Goal: Task Accomplishment & Management: Manage account settings

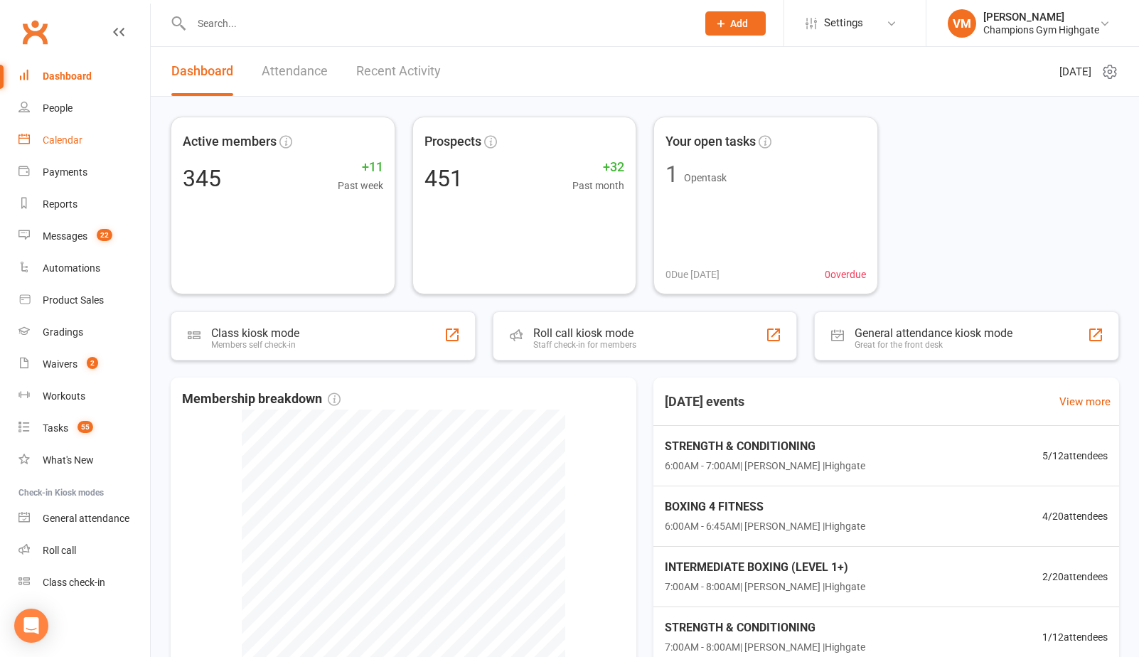
click at [48, 141] on div "Calendar" at bounding box center [63, 139] width 40 height 11
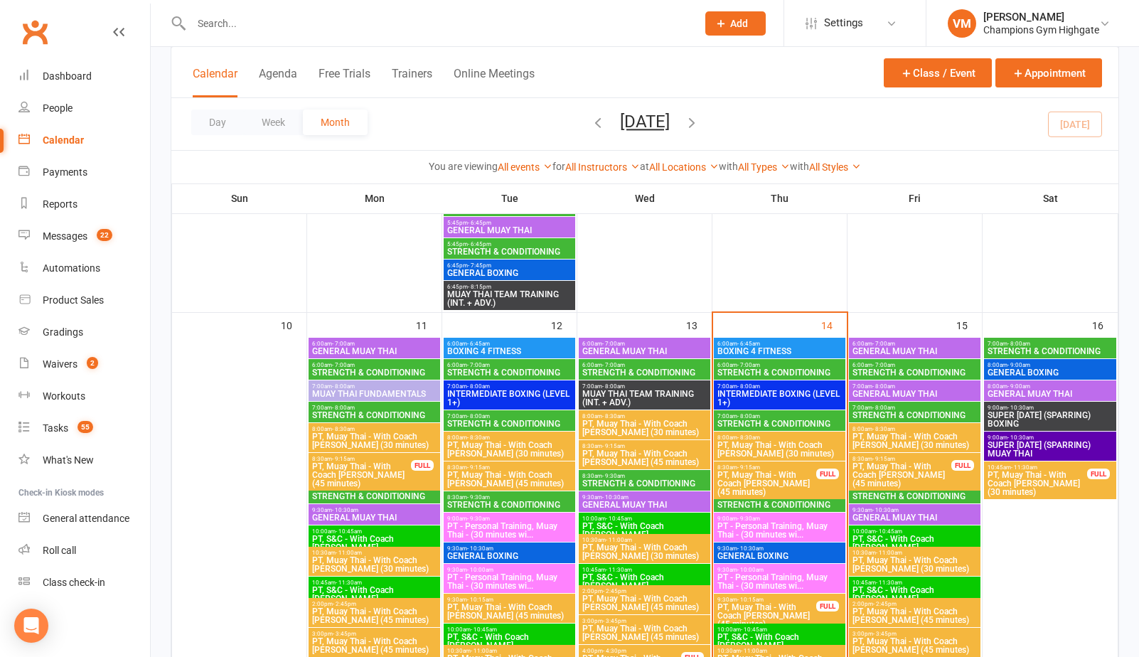
scroll to position [1215, 0]
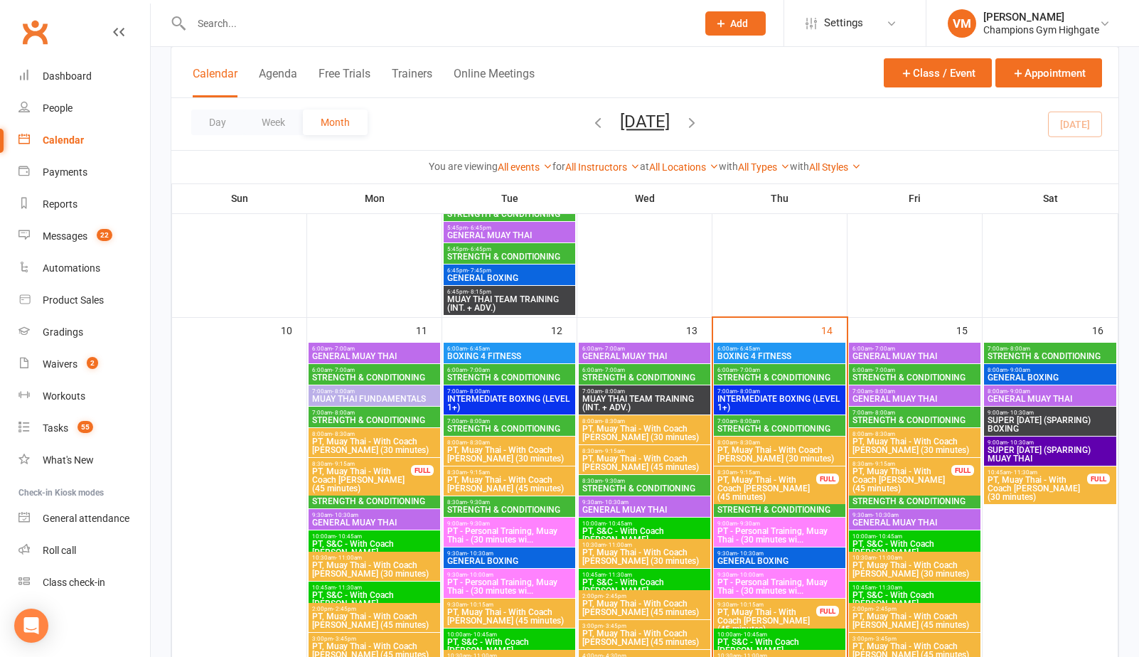
click at [760, 371] on span "6:00am - 7:00am" at bounding box center [780, 370] width 126 height 6
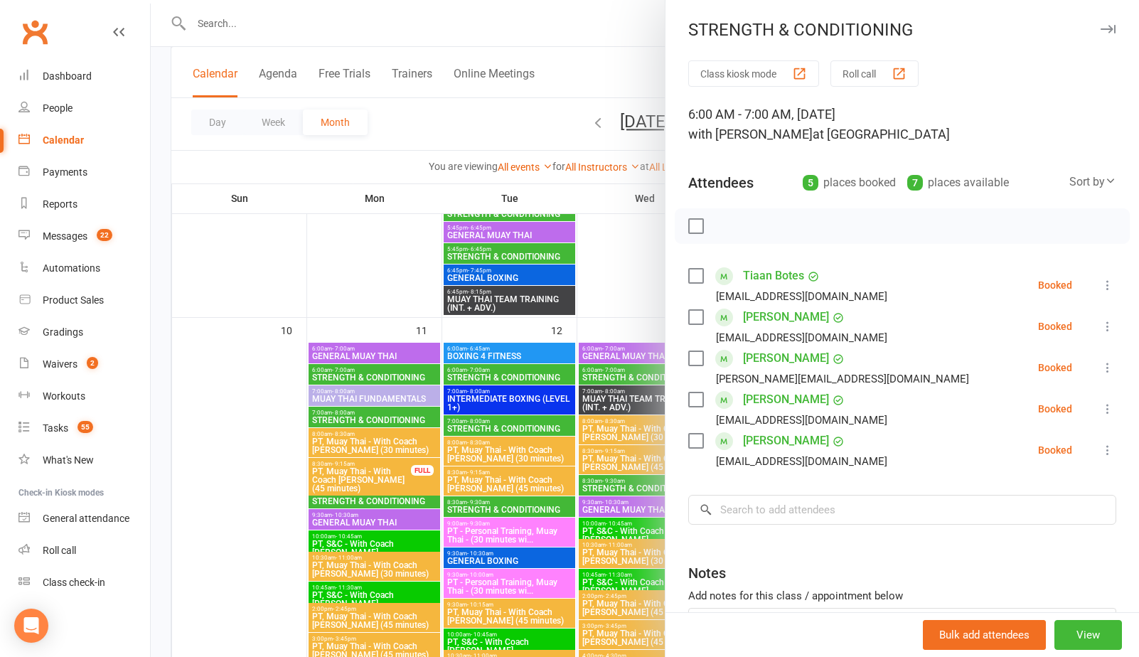
click at [697, 281] on label at bounding box center [695, 276] width 14 height 14
click at [696, 324] on label at bounding box center [695, 317] width 14 height 14
click at [695, 397] on label at bounding box center [695, 399] width 14 height 14
click at [695, 437] on label at bounding box center [695, 441] width 14 height 14
click at [725, 225] on icon "button" at bounding box center [728, 226] width 16 height 16
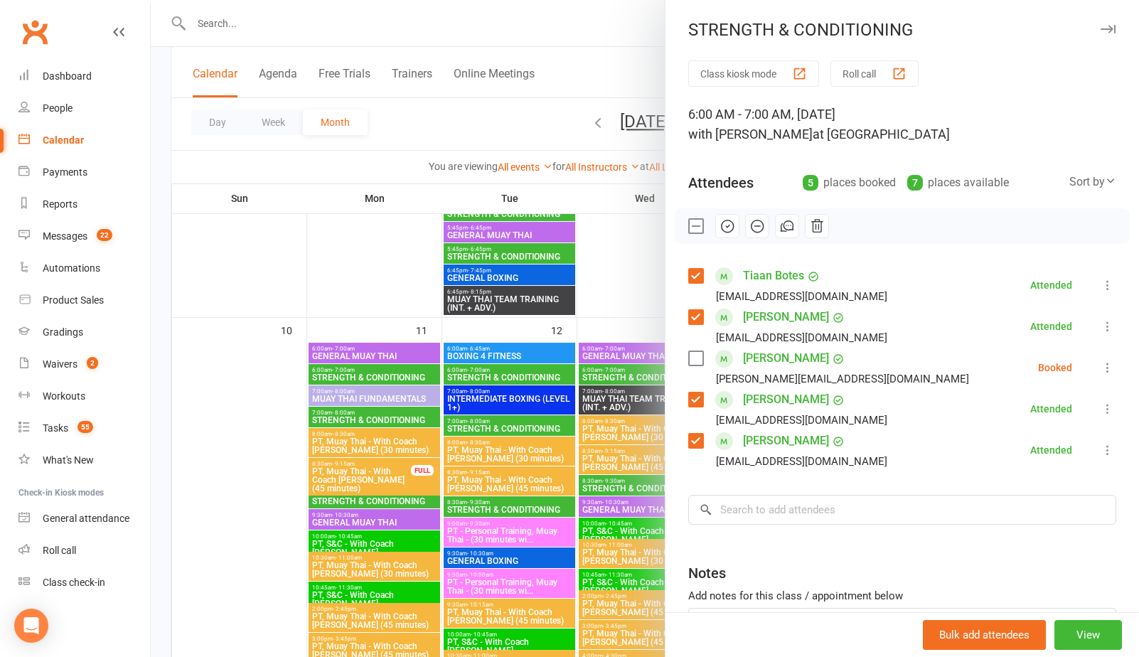
click at [460, 133] on div at bounding box center [645, 328] width 988 height 657
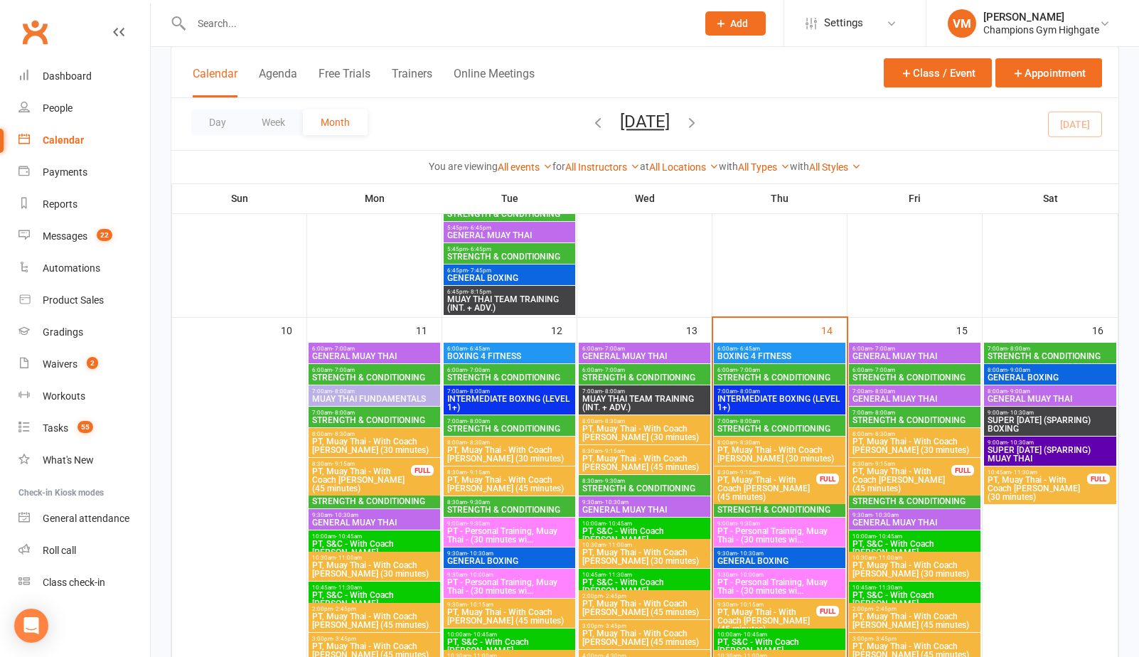
click at [744, 424] on span "STRENGTH & CONDITIONING" at bounding box center [780, 428] width 126 height 9
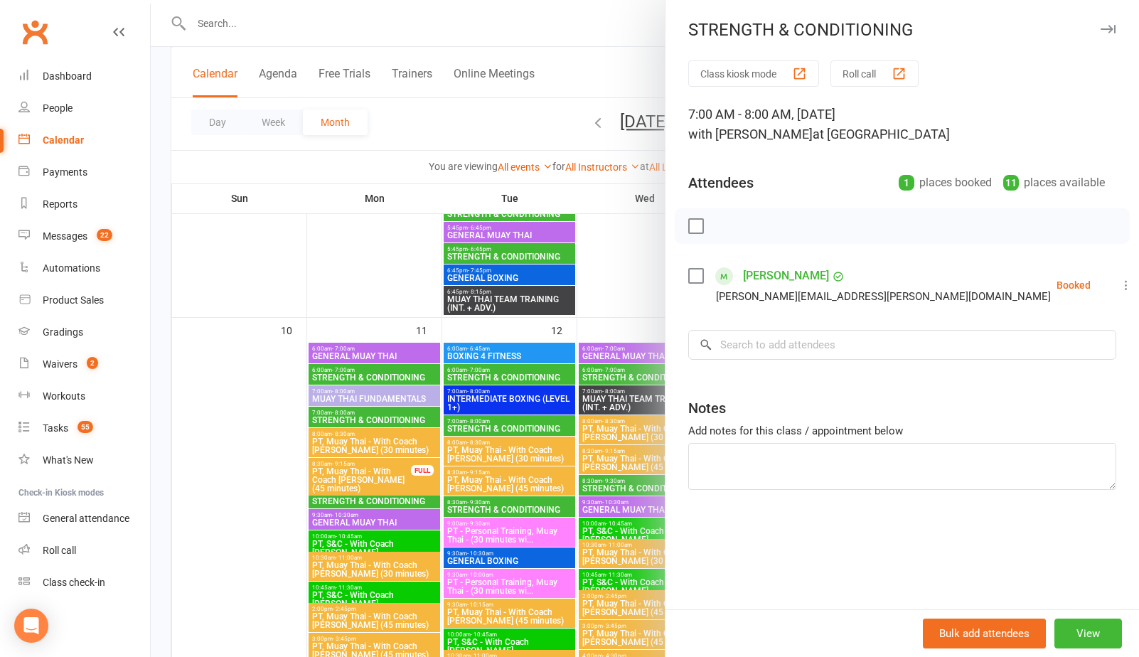
click at [492, 143] on div at bounding box center [645, 328] width 988 height 657
